Goal: Browse casually: Explore the website without a specific task or goal

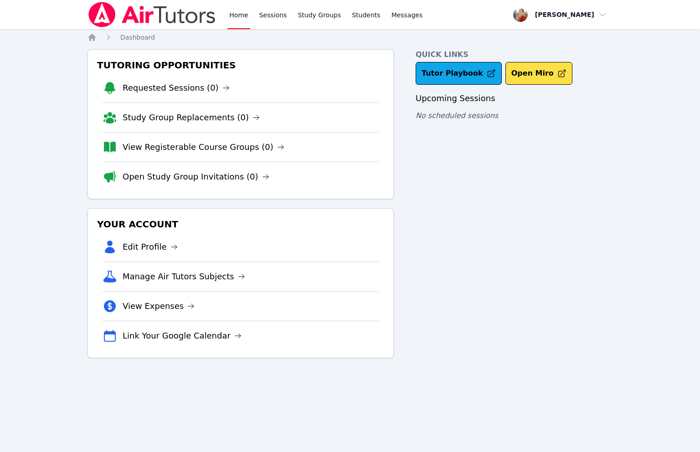
click at [44, 33] on div "Home Sessions Study Groups Students Messages Open user menu Erik White Open mai…" at bounding box center [350, 226] width 700 height 452
